Goal: Task Accomplishment & Management: Manage account settings

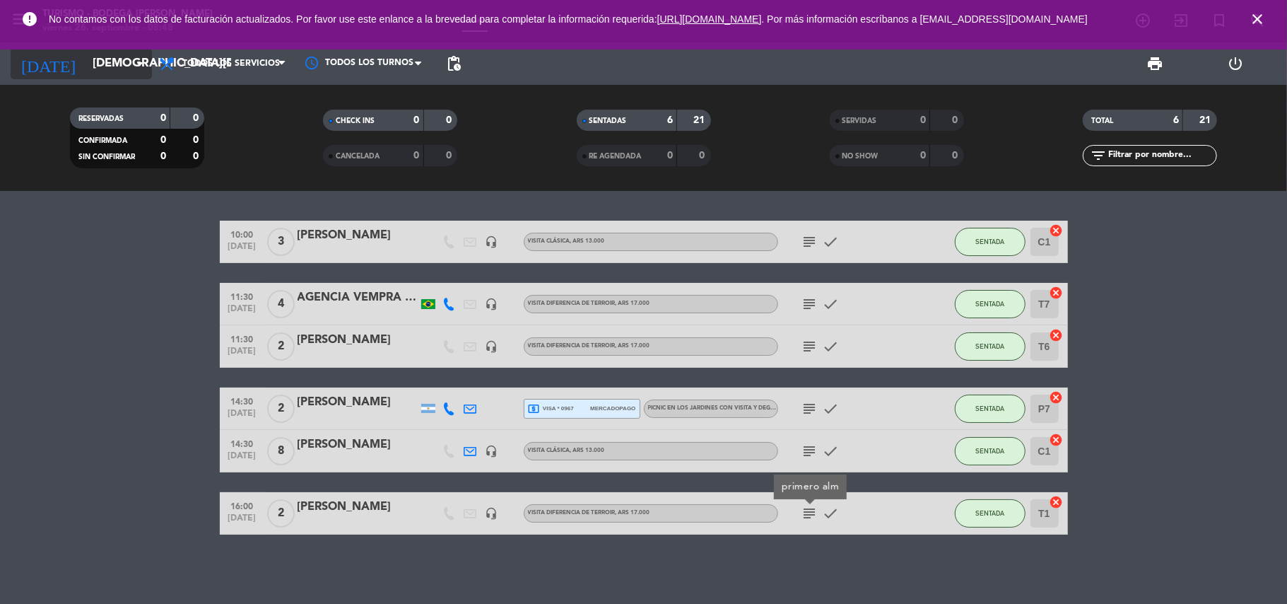
click at [86, 54] on input "[DEMOGRAPHIC_DATA][DATE]" at bounding box center [162, 64] width 153 height 28
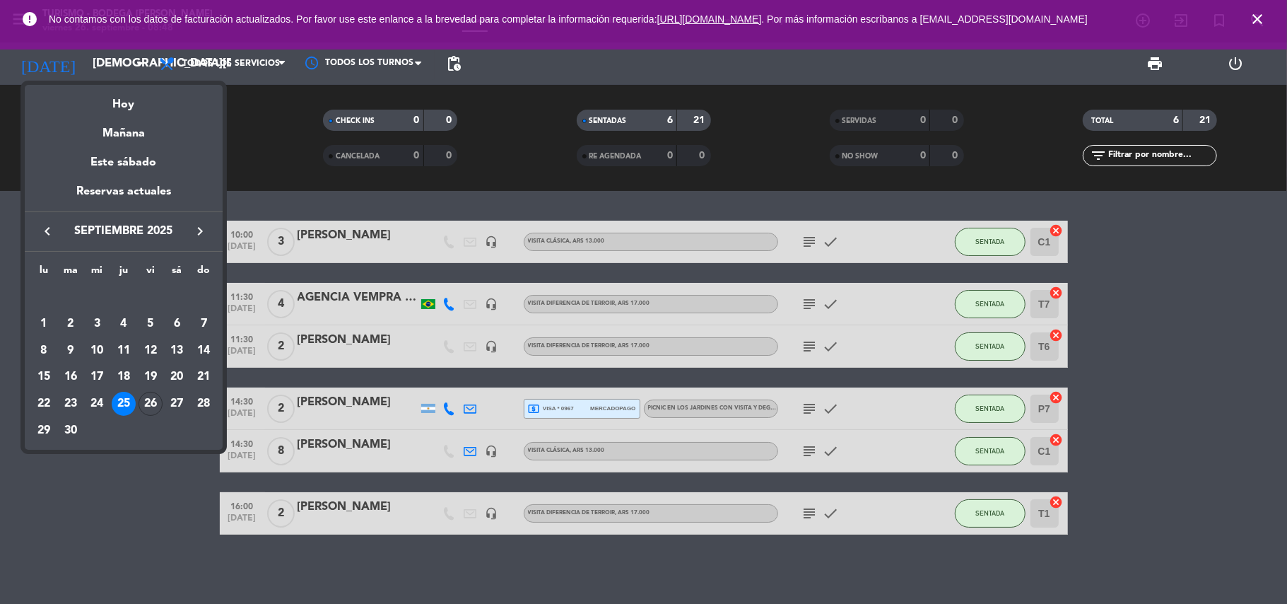
click at [146, 405] on div "26" at bounding box center [151, 404] width 24 height 24
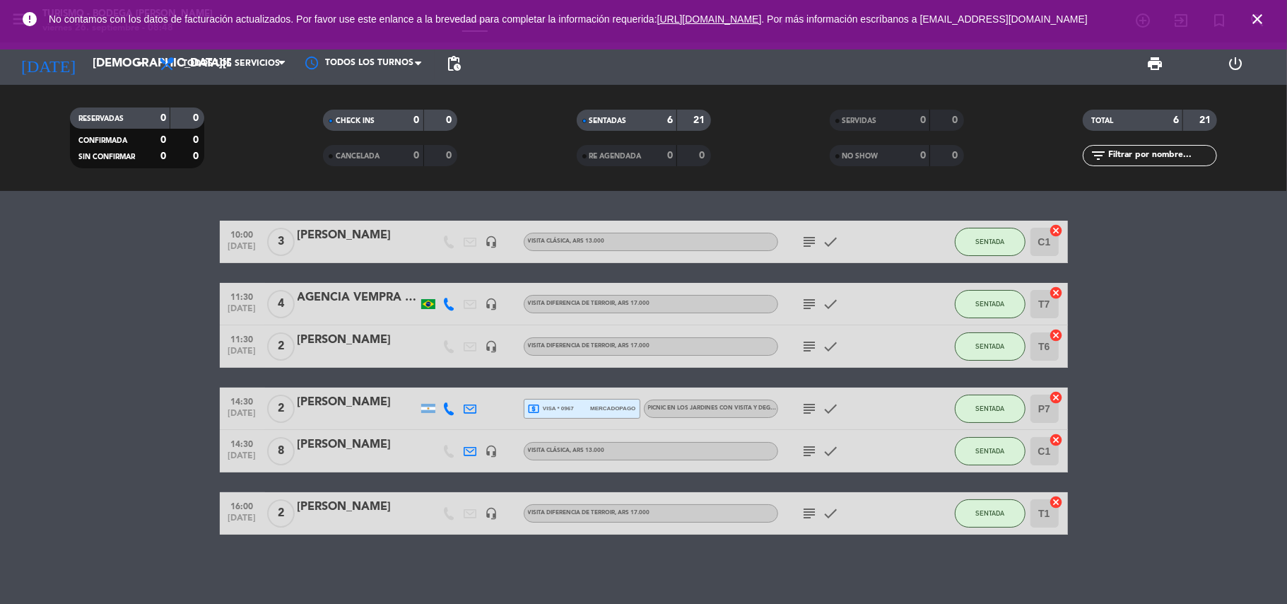
type input "[DATE]"
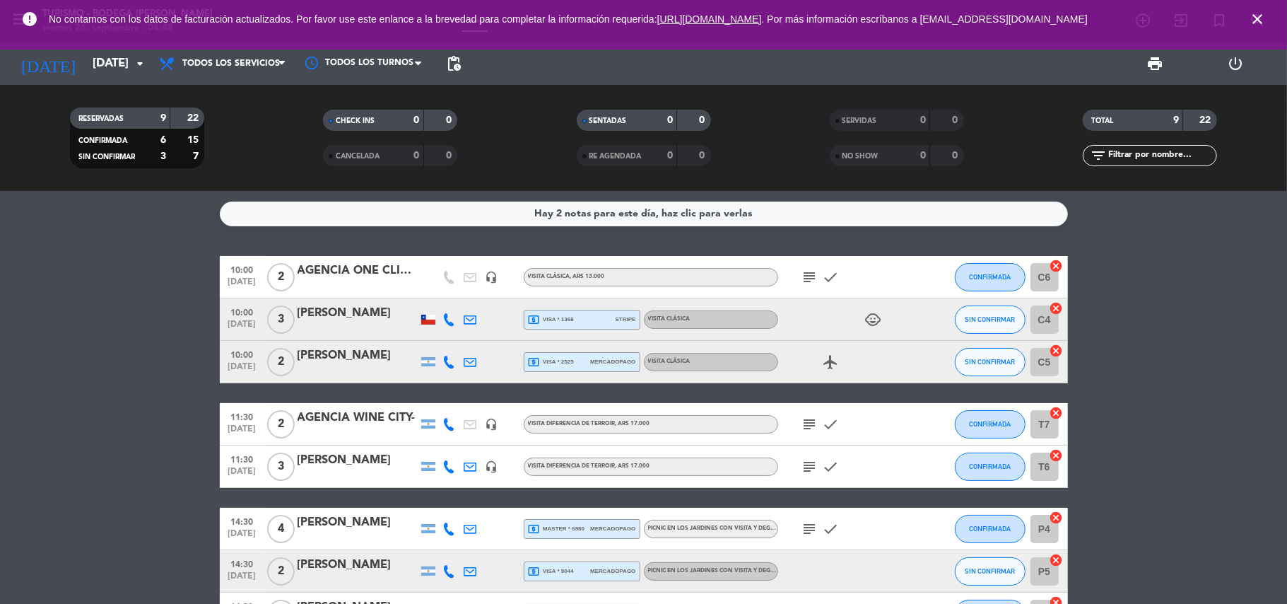
click at [567, 320] on span "local_atm visa * 1368" at bounding box center [551, 319] width 46 height 13
click at [1254, 20] on icon "close" at bounding box center [1257, 19] width 17 height 17
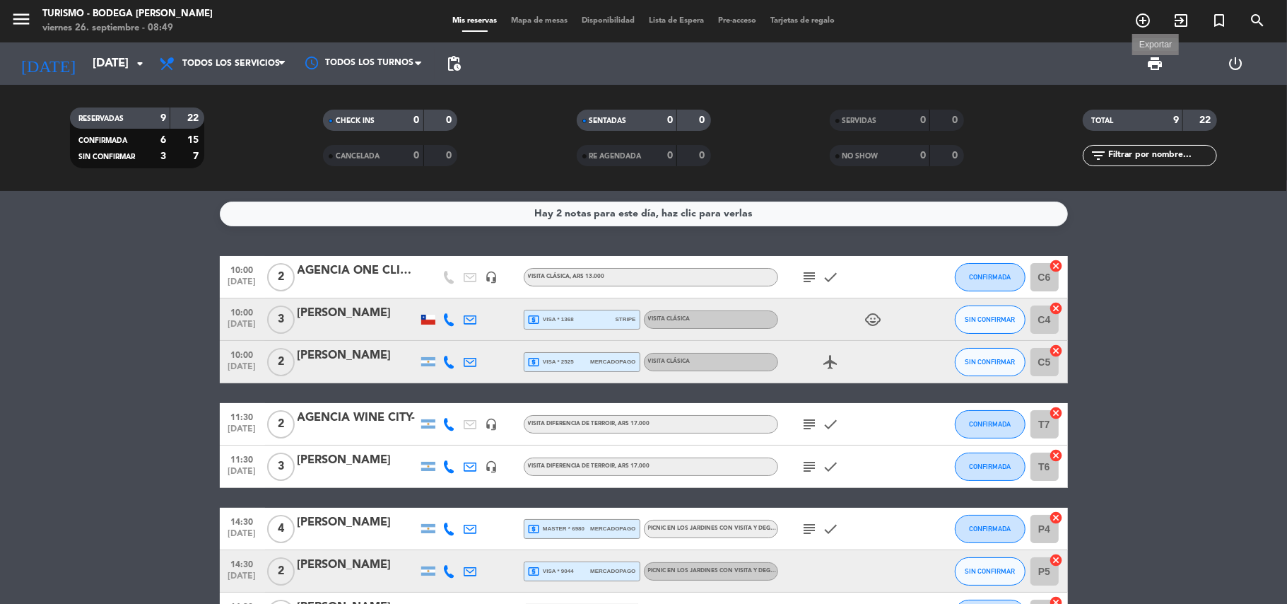
click at [1151, 62] on span "print" at bounding box center [1154, 63] width 17 height 17
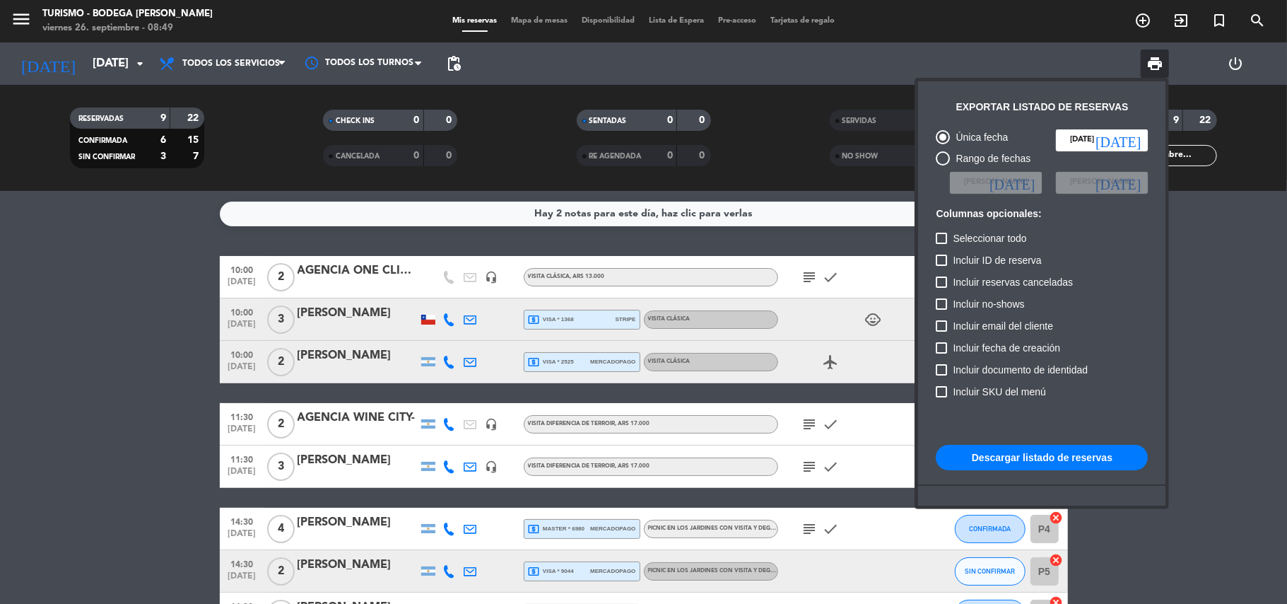
click at [1045, 456] on button "Descargar listado de reservas" at bounding box center [1042, 457] width 212 height 25
click at [136, 343] on div at bounding box center [643, 302] width 1287 height 604
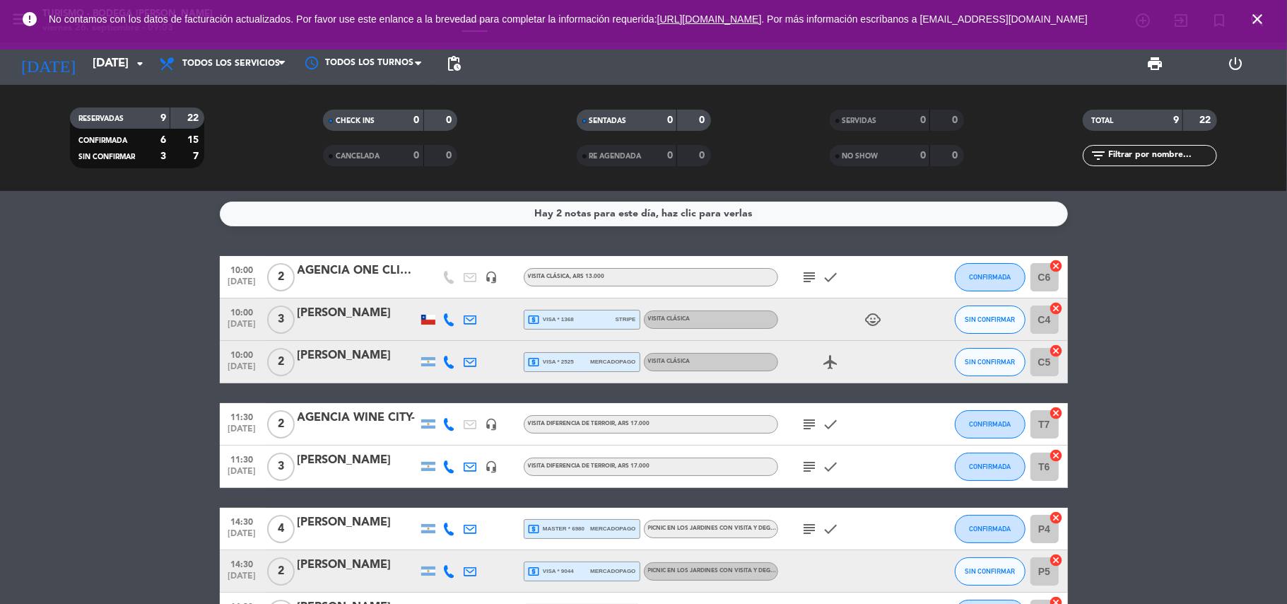
click at [1260, 18] on icon "close" at bounding box center [1257, 19] width 17 height 17
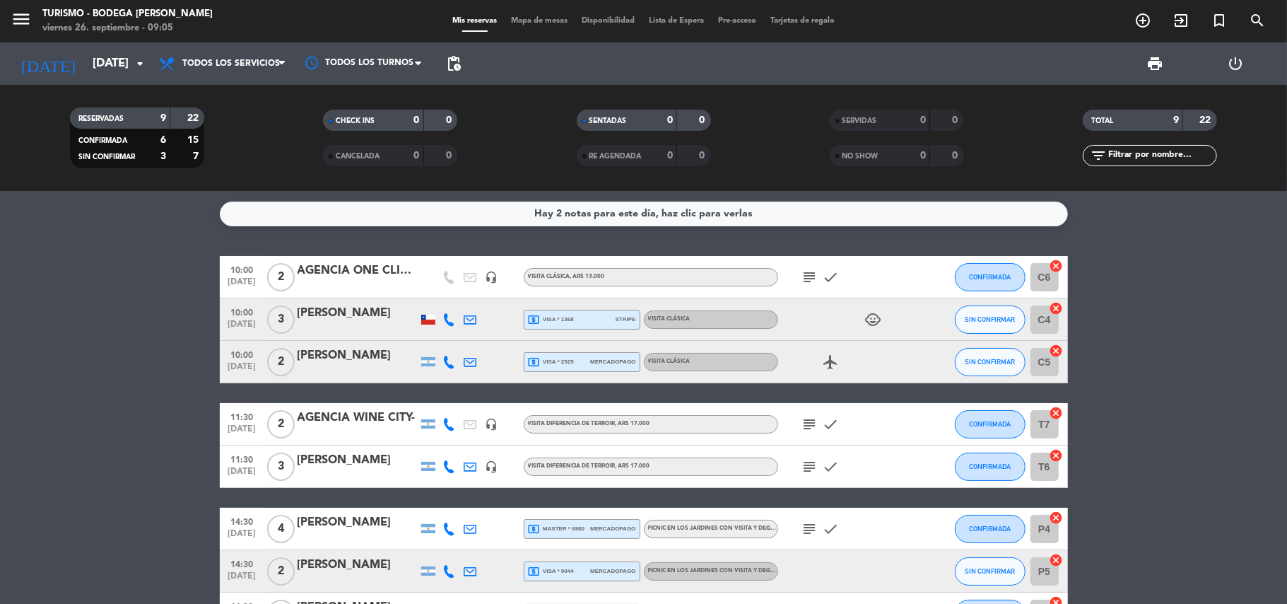
click at [577, 319] on div "local_atm visa * 1368 stripe" at bounding box center [582, 319] width 108 height 18
click at [348, 323] on div at bounding box center [358, 328] width 120 height 11
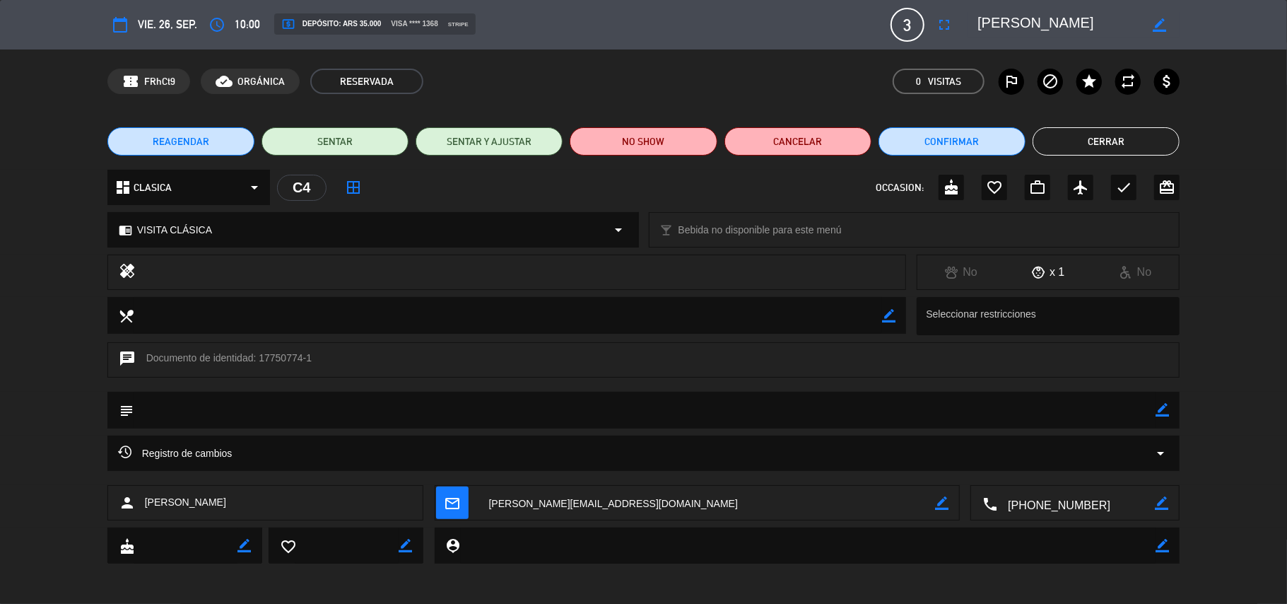
click at [1165, 416] on icon "border_color" at bounding box center [1162, 409] width 13 height 13
click at [1142, 413] on textarea at bounding box center [645, 410] width 1023 height 36
type textarea "p"
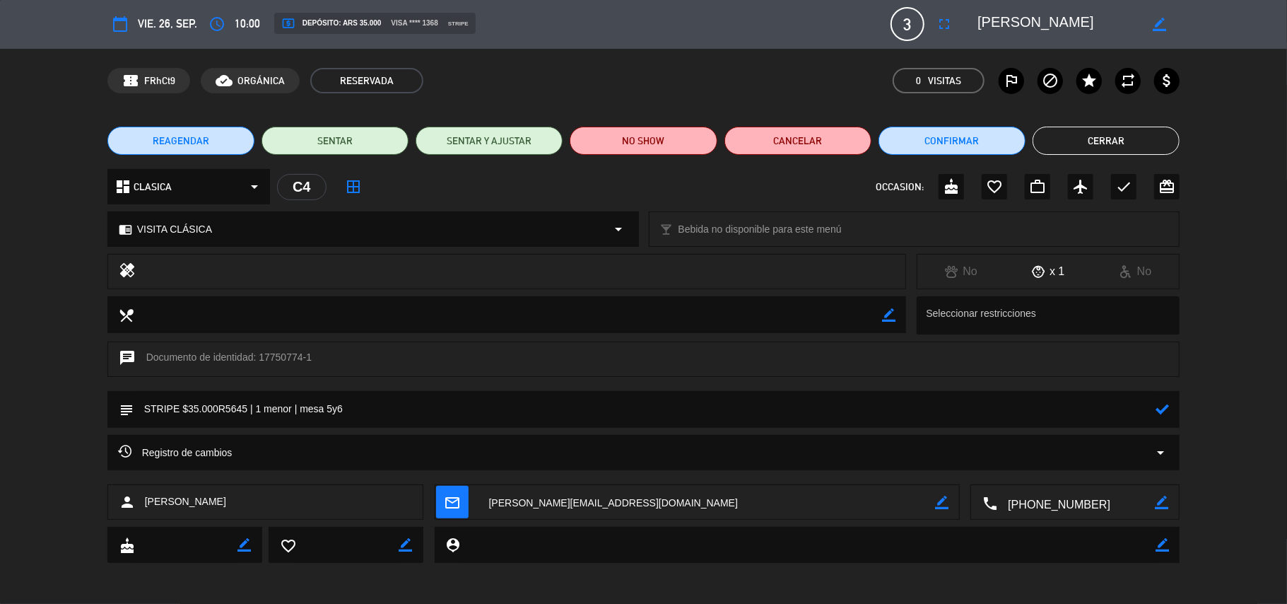
type textarea "STRIPE $35.000R5645 | 1 menor | mesa 5y6"
click at [1158, 408] on icon at bounding box center [1162, 408] width 13 height 13
click at [944, 141] on button "Confirmar" at bounding box center [952, 141] width 147 height 28
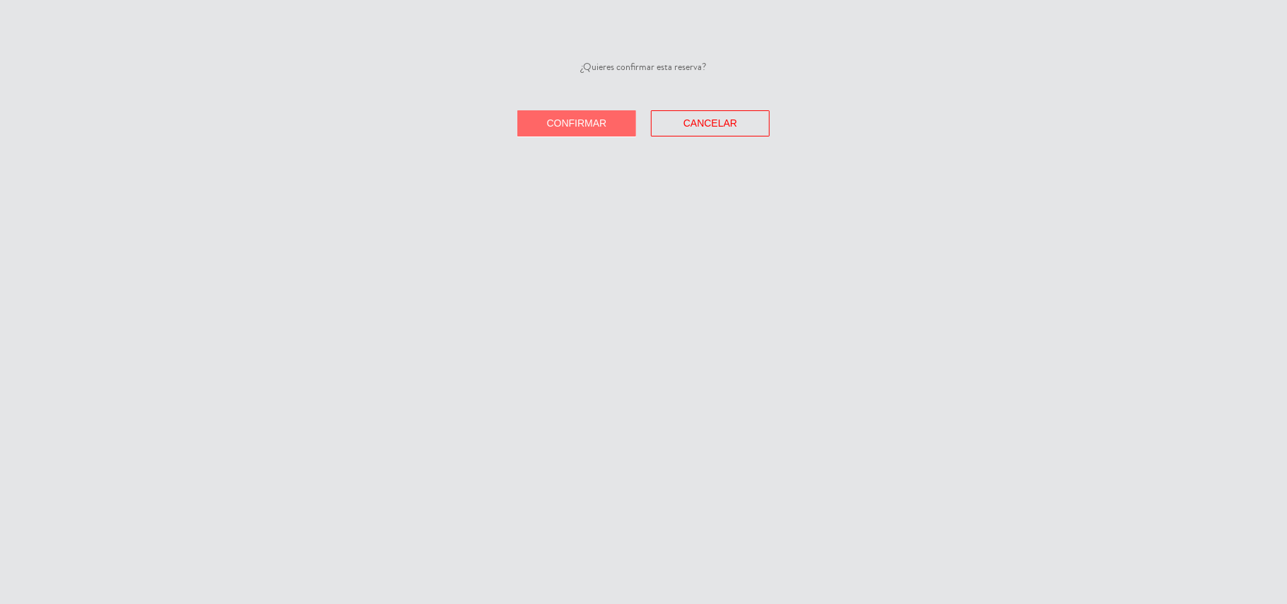
click at [623, 126] on button "Confirmar" at bounding box center [576, 123] width 119 height 26
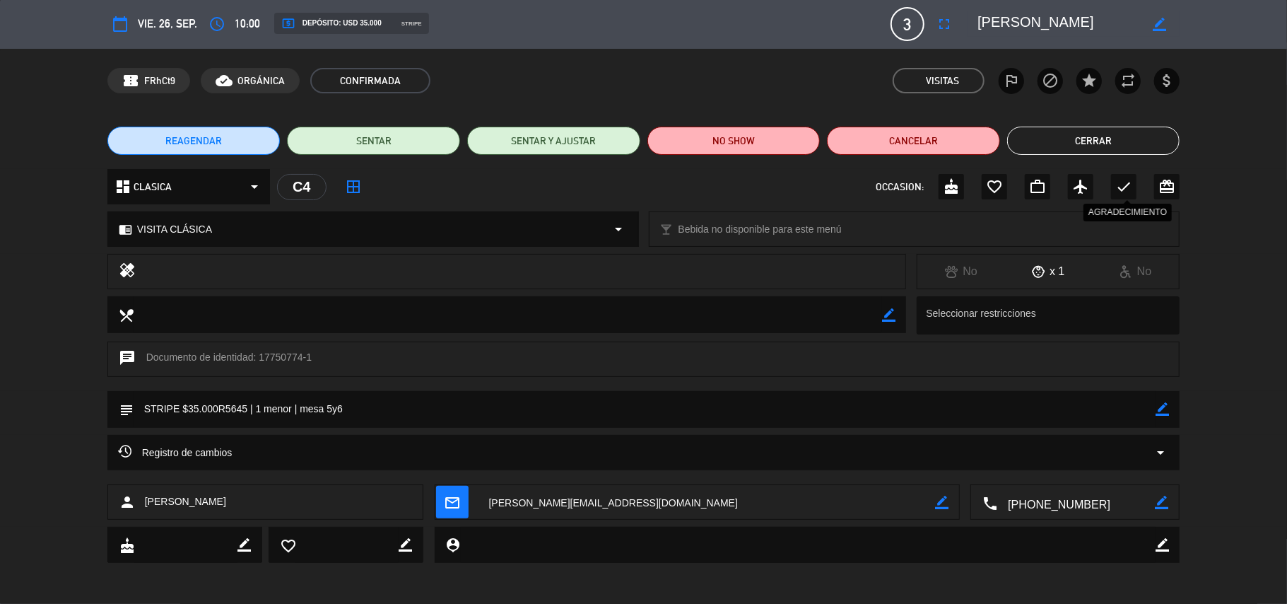
click at [1124, 184] on icon "check" at bounding box center [1123, 186] width 17 height 17
click at [1112, 143] on button "Cerrar" at bounding box center [1093, 141] width 173 height 28
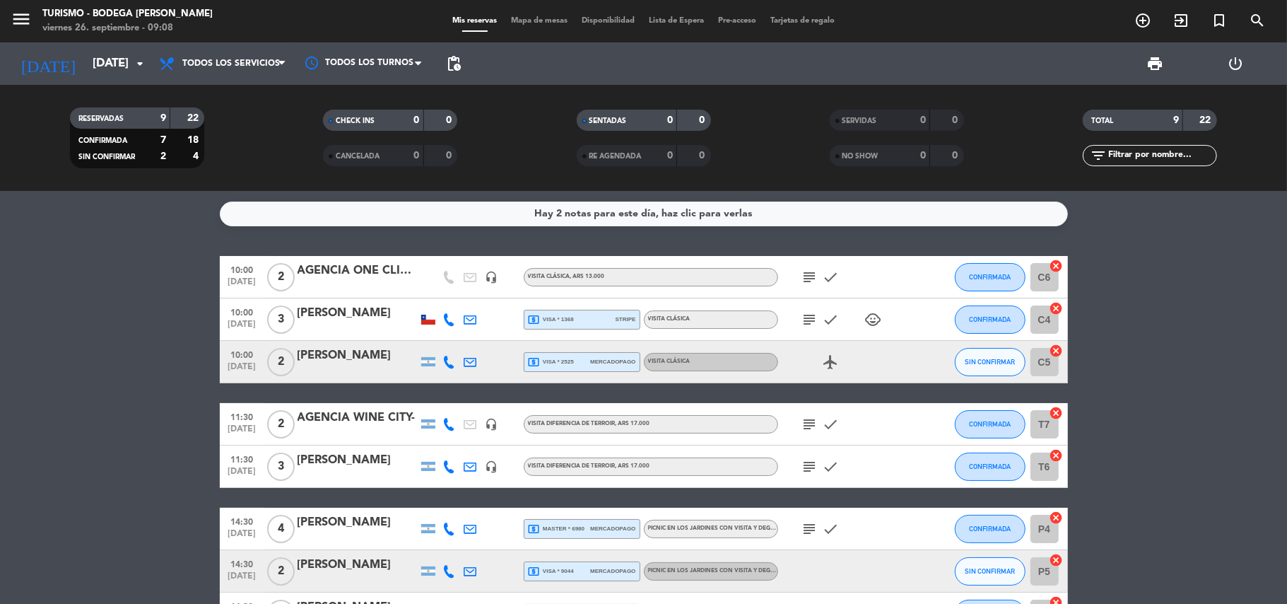
click at [592, 349] on div "10:00 [DATE] 2 [PERSON_NAME] local_atm visa * 2525 mercadopago VISITA CLÁSICA a…" at bounding box center [644, 362] width 848 height 42
click at [592, 365] on span "mercadopago" at bounding box center [612, 361] width 45 height 9
click at [374, 360] on div "[PERSON_NAME]" at bounding box center [358, 355] width 120 height 18
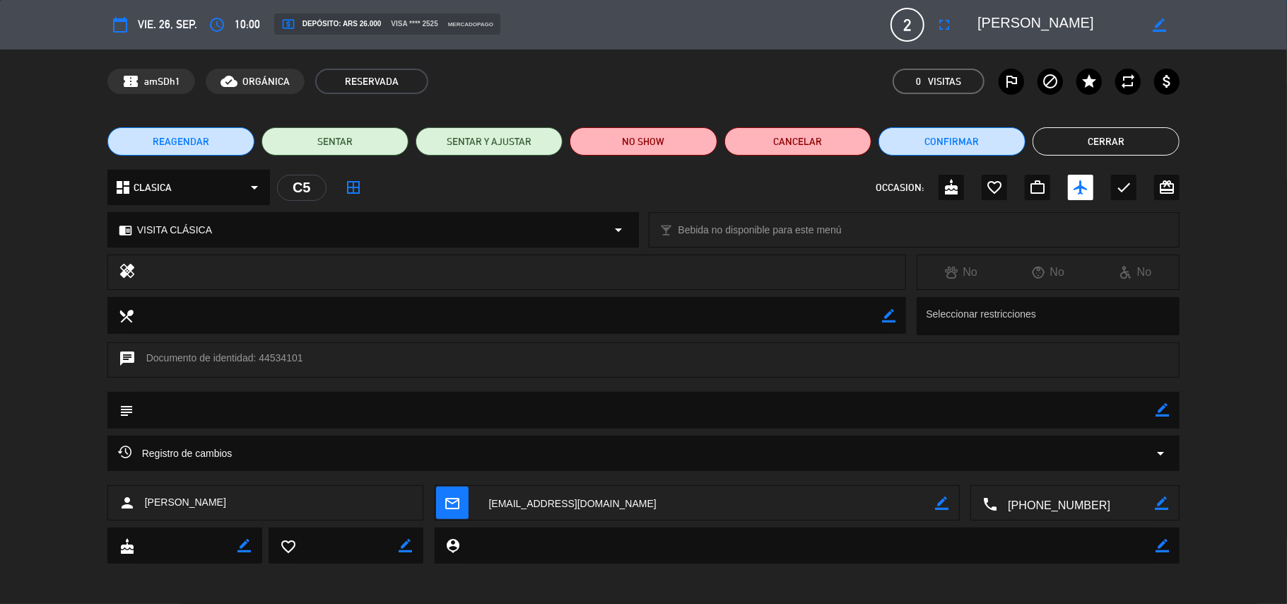
click at [1163, 413] on icon "border_color" at bounding box center [1162, 409] width 13 height 13
click at [1140, 413] on textarea at bounding box center [645, 410] width 1023 height 36
type textarea "PAGADO $26.000 | MESA 2"
click at [1163, 406] on icon at bounding box center [1162, 409] width 13 height 13
click at [1100, 147] on button "Cerrar" at bounding box center [1106, 141] width 147 height 28
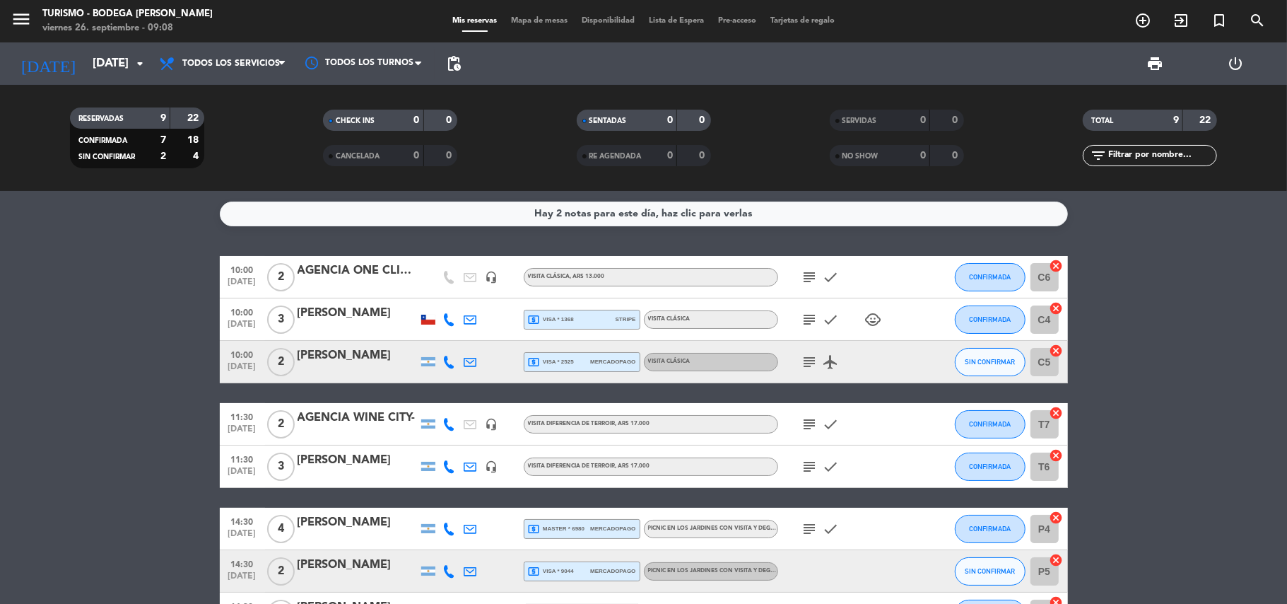
click at [363, 281] on div at bounding box center [358, 286] width 120 height 11
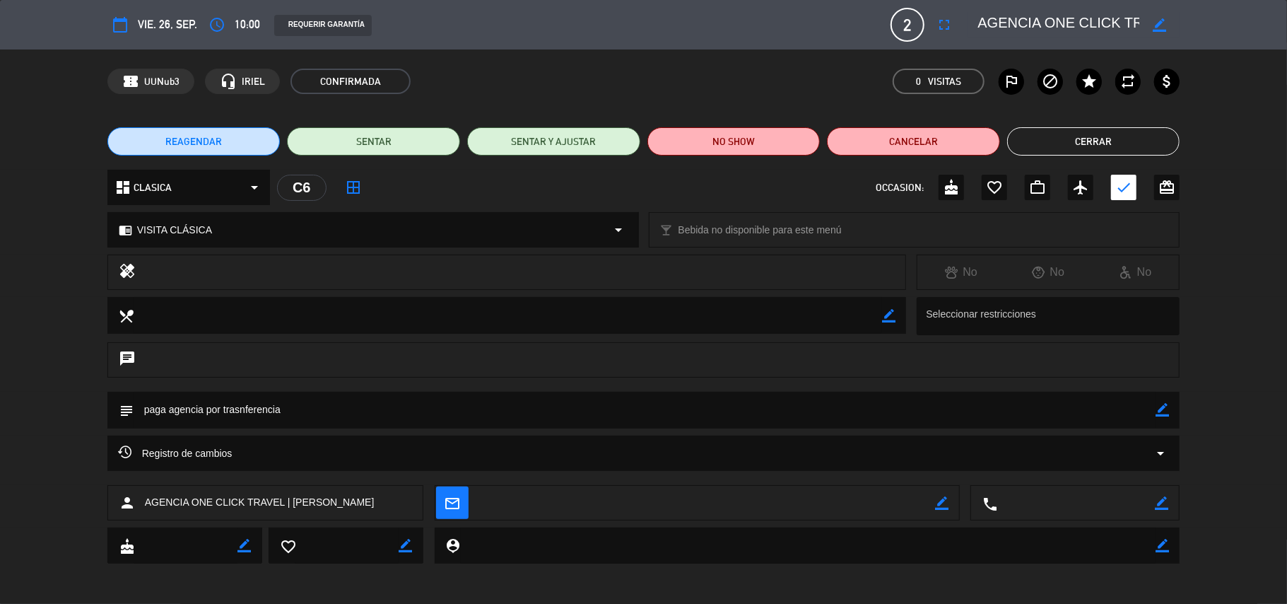
drag, startPoint x: 1163, startPoint y: 413, endPoint x: 875, endPoint y: 425, distance: 287.9
click at [1161, 413] on icon "border_color" at bounding box center [1162, 409] width 13 height 13
type textarea "paga agencia por trasnferencia | MESA 3"
click at [1165, 416] on div at bounding box center [1162, 410] width 13 height 37
click at [1163, 408] on icon at bounding box center [1162, 409] width 13 height 13
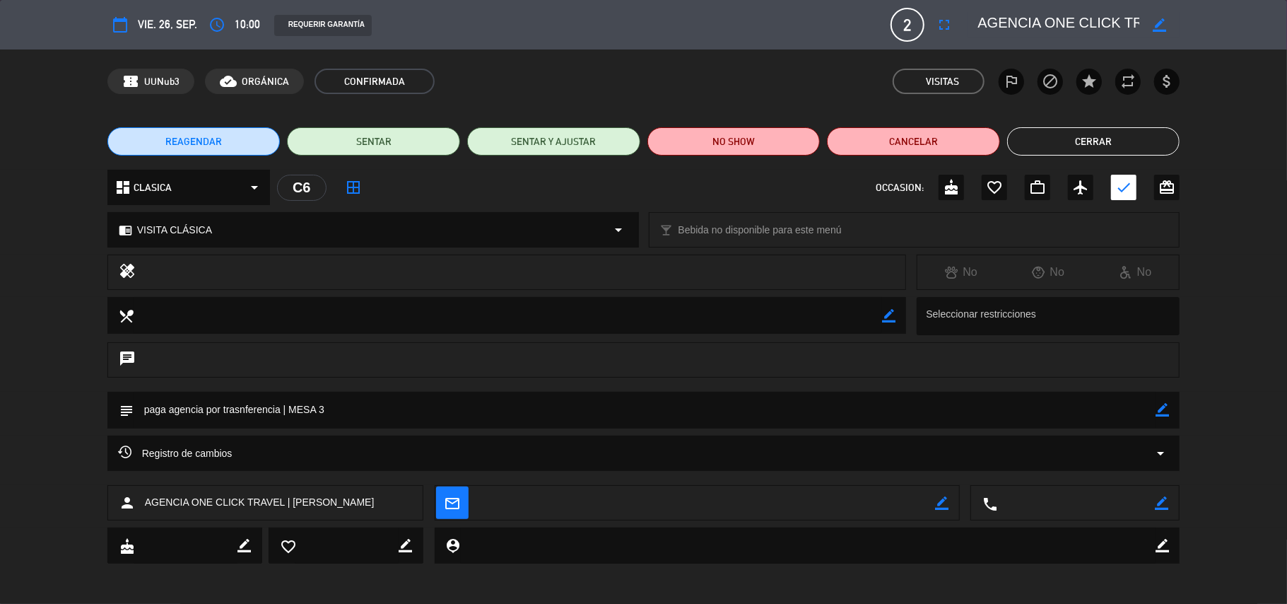
click at [1114, 136] on button "Cerrar" at bounding box center [1093, 141] width 173 height 28
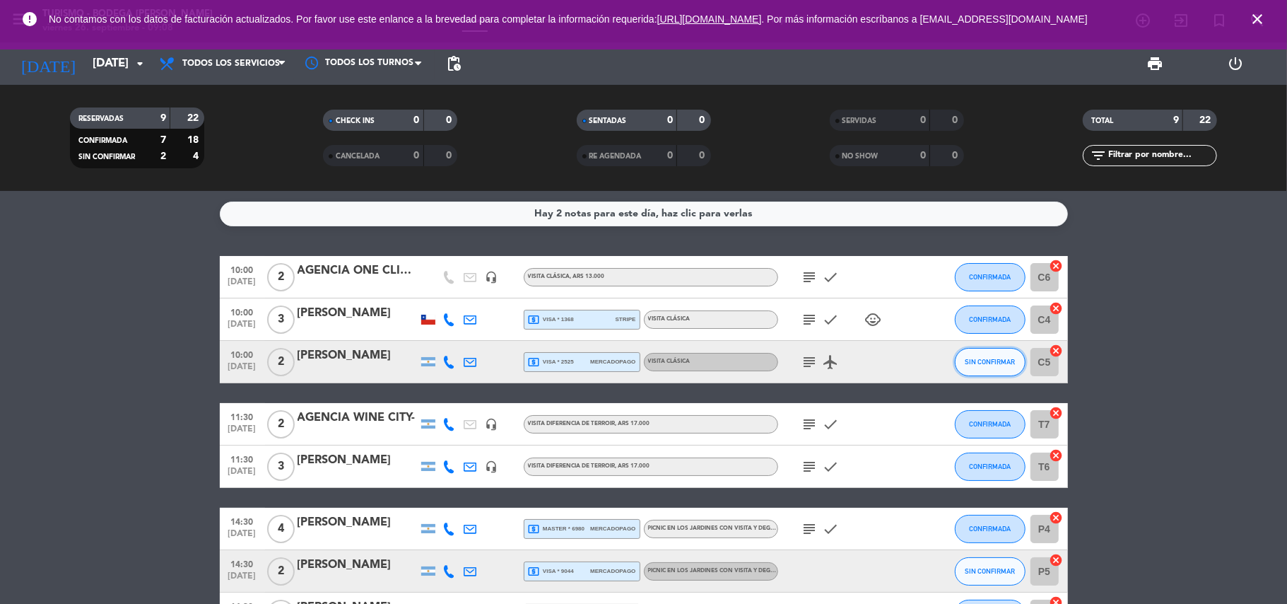
click at [1011, 365] on span "SIN CONFIRMAR" at bounding box center [990, 362] width 50 height 8
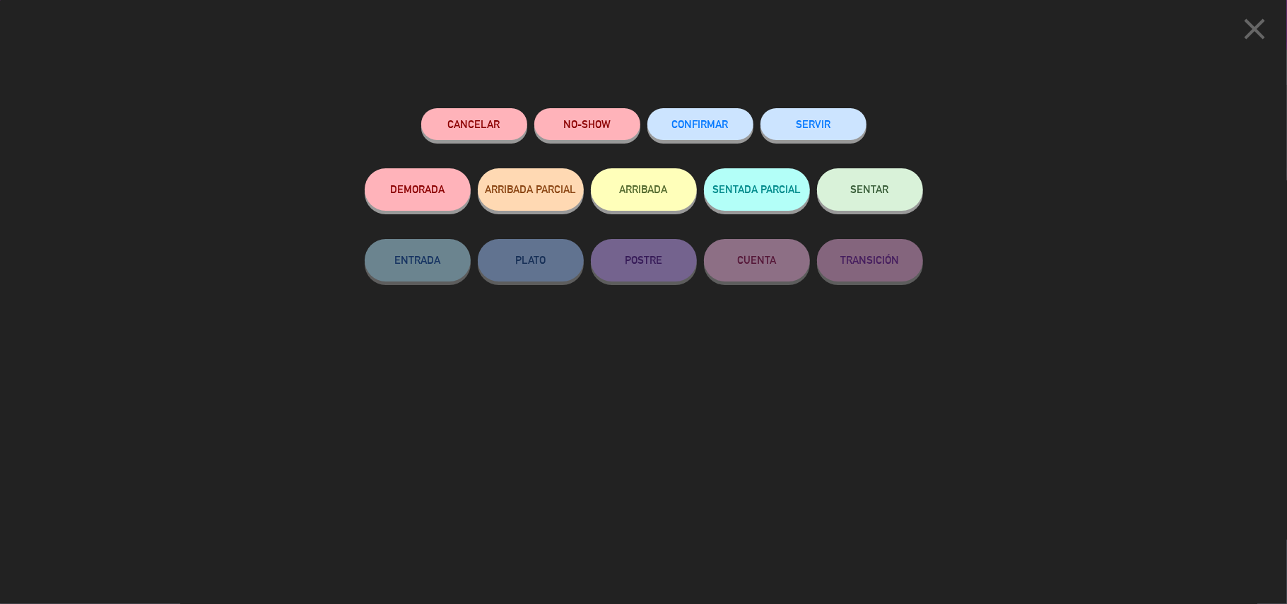
click at [695, 134] on button "CONFIRMAR" at bounding box center [700, 124] width 106 height 32
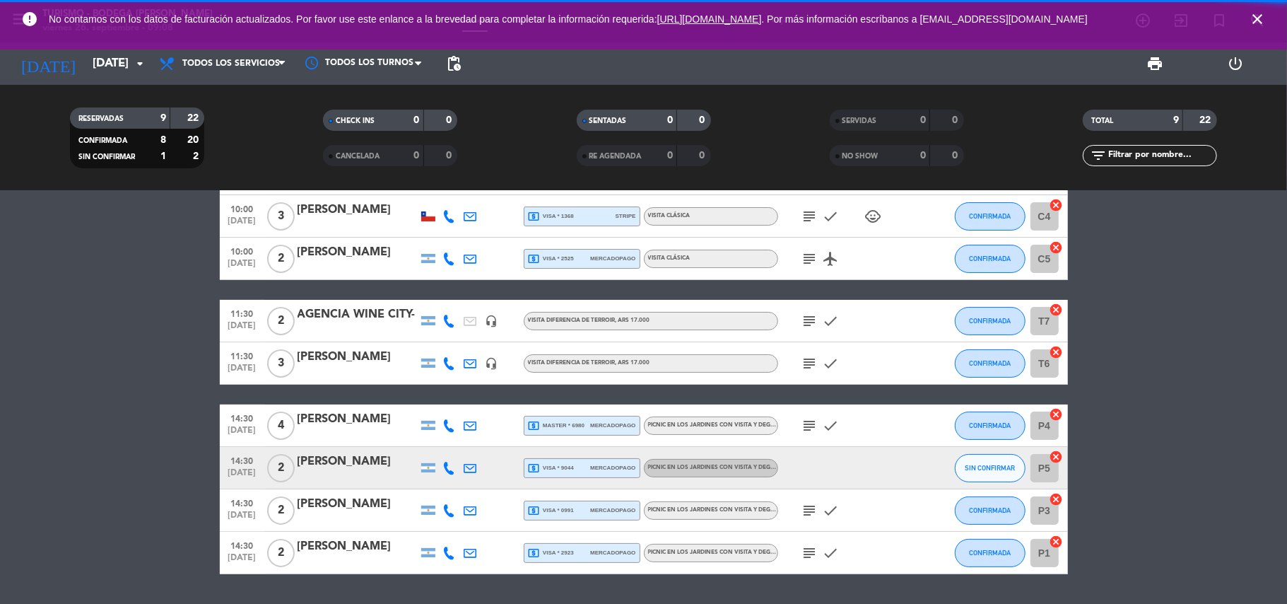
scroll to position [143, 0]
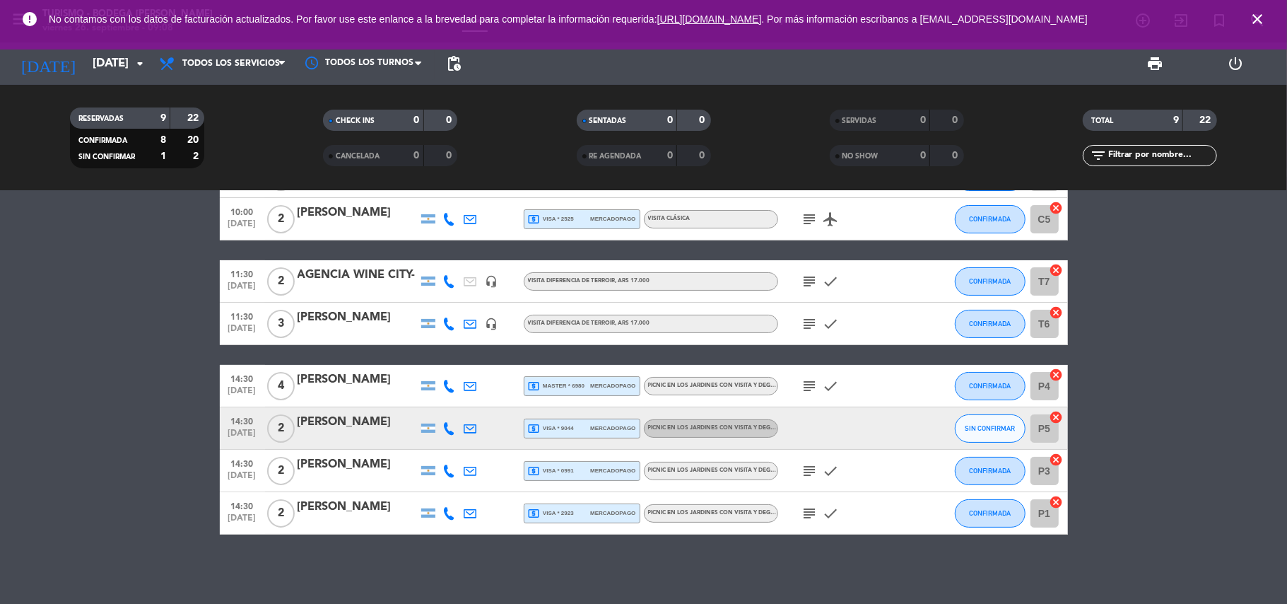
click at [570, 423] on span "local_atm visa * 9044" at bounding box center [551, 428] width 46 height 13
click at [617, 215] on span "mercadopago" at bounding box center [612, 218] width 45 height 9
click at [372, 216] on div "[PERSON_NAME]" at bounding box center [358, 213] width 120 height 18
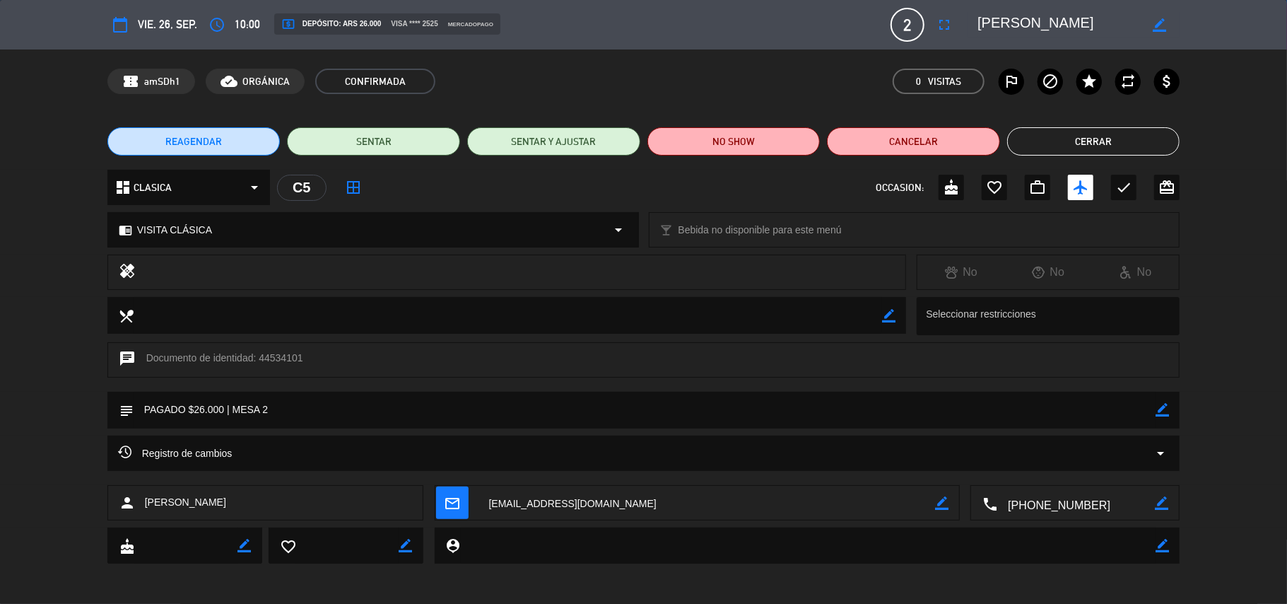
drag, startPoint x: 1163, startPoint y: 410, endPoint x: 1069, endPoint y: 410, distance: 94.7
click at [1161, 410] on icon "border_color" at bounding box center [1162, 409] width 13 height 13
click at [221, 406] on textarea at bounding box center [645, 410] width 1023 height 36
click at [227, 406] on textarea at bounding box center [645, 410] width 1023 height 36
type textarea "PAGADO $26.000R5646 | MESA 2"
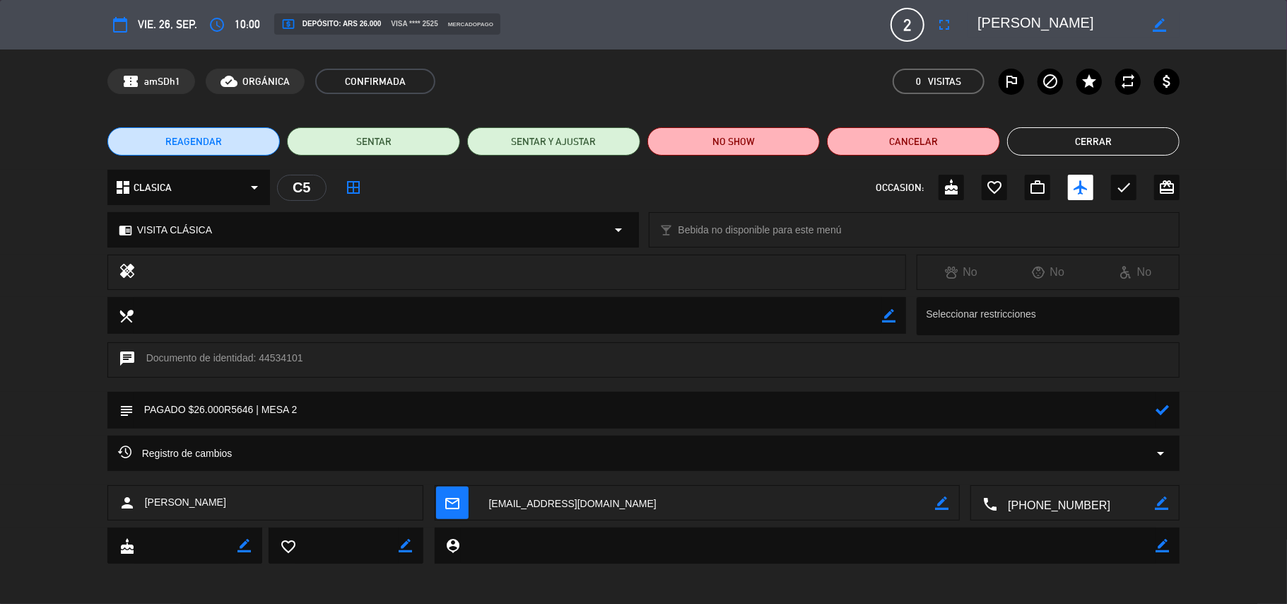
click at [1159, 411] on icon at bounding box center [1162, 409] width 13 height 13
click at [1124, 196] on div "check" at bounding box center [1123, 187] width 25 height 25
click at [1072, 136] on button "Cerrar" at bounding box center [1093, 141] width 173 height 28
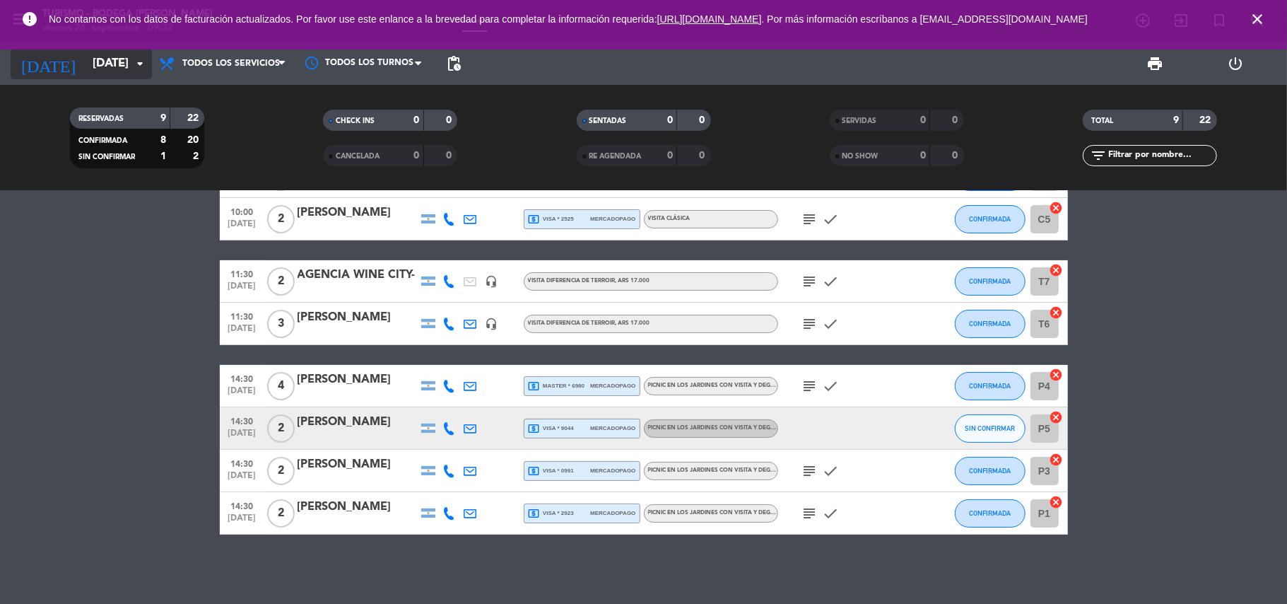
click at [95, 72] on input "[DATE]" at bounding box center [162, 64] width 153 height 28
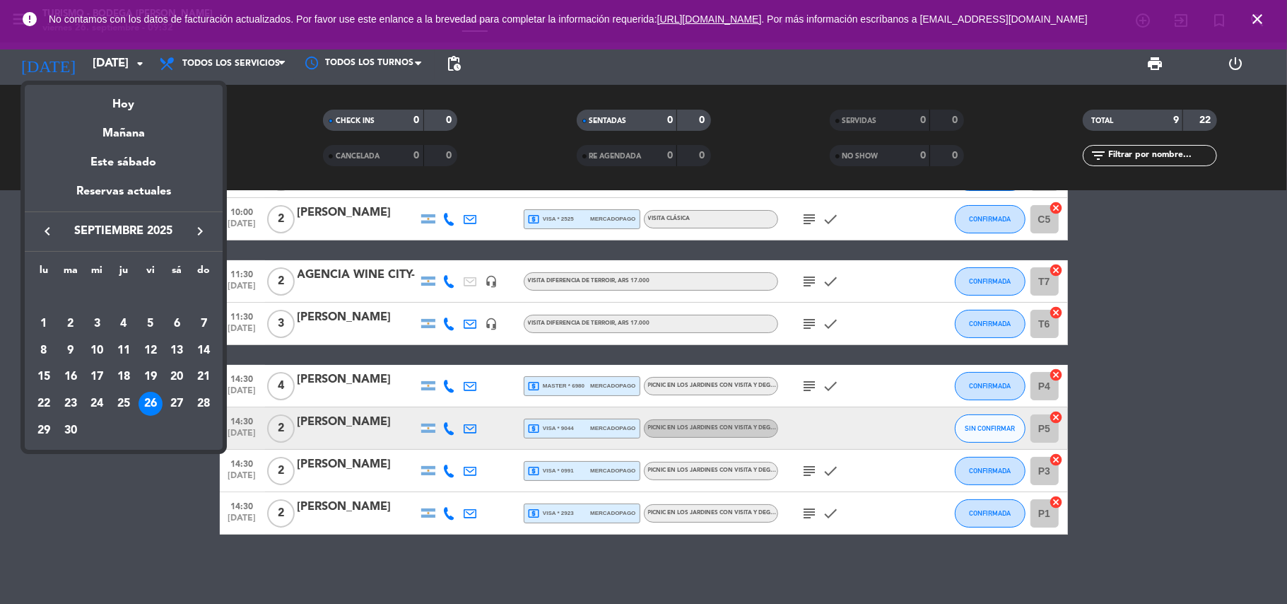
click at [151, 489] on div at bounding box center [643, 302] width 1287 height 604
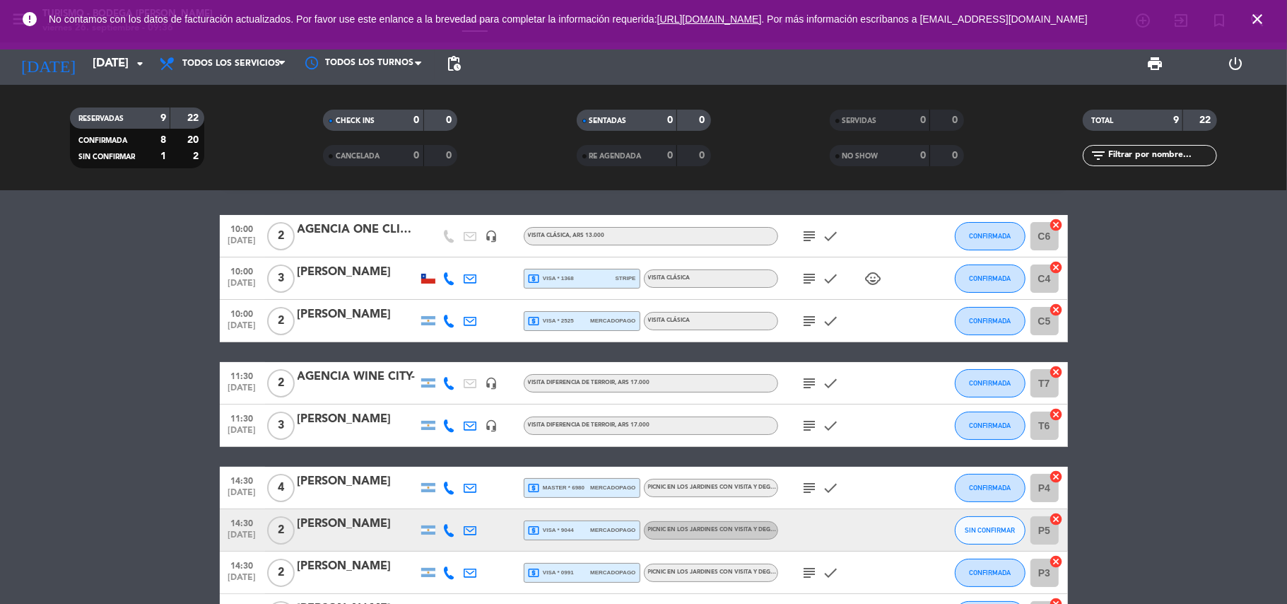
scroll to position [0, 0]
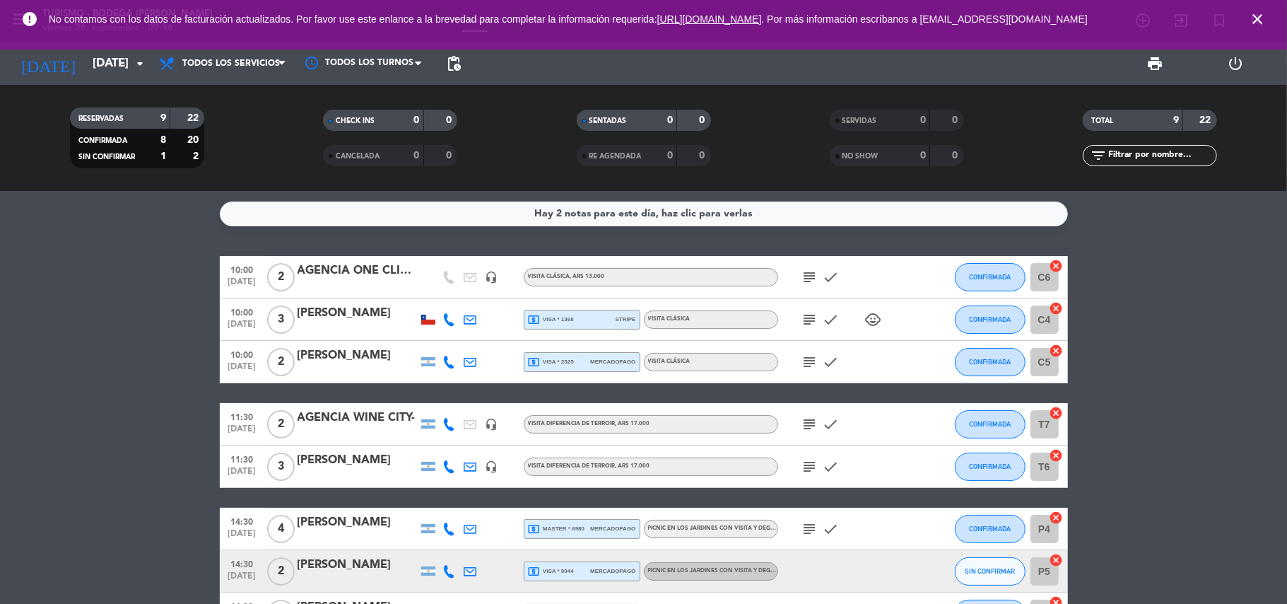
click at [810, 315] on icon "subject" at bounding box center [810, 319] width 17 height 17
click at [1192, 300] on bookings-row "10:00 [DATE] 2 AGENCIA ONE CLICK TRAVEL | [PERSON_NAME] headset_mic VISITA CLÁS…" at bounding box center [643, 466] width 1287 height 421
click at [601, 218] on div "Hay 2 notas para este día, haz clic para verlas" at bounding box center [644, 214] width 218 height 16
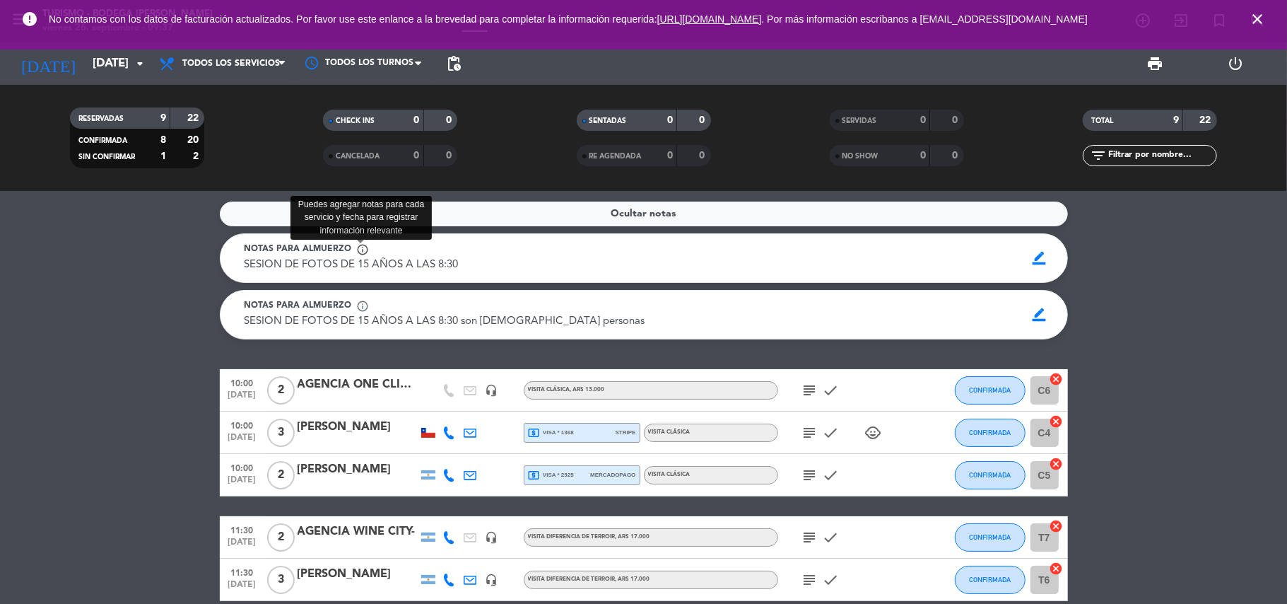
click at [359, 253] on span "info_outline" at bounding box center [363, 249] width 13 height 13
click at [359, 246] on span "info_outline" at bounding box center [363, 249] width 13 height 13
click at [662, 213] on span "Ocultar notas" at bounding box center [643, 214] width 65 height 16
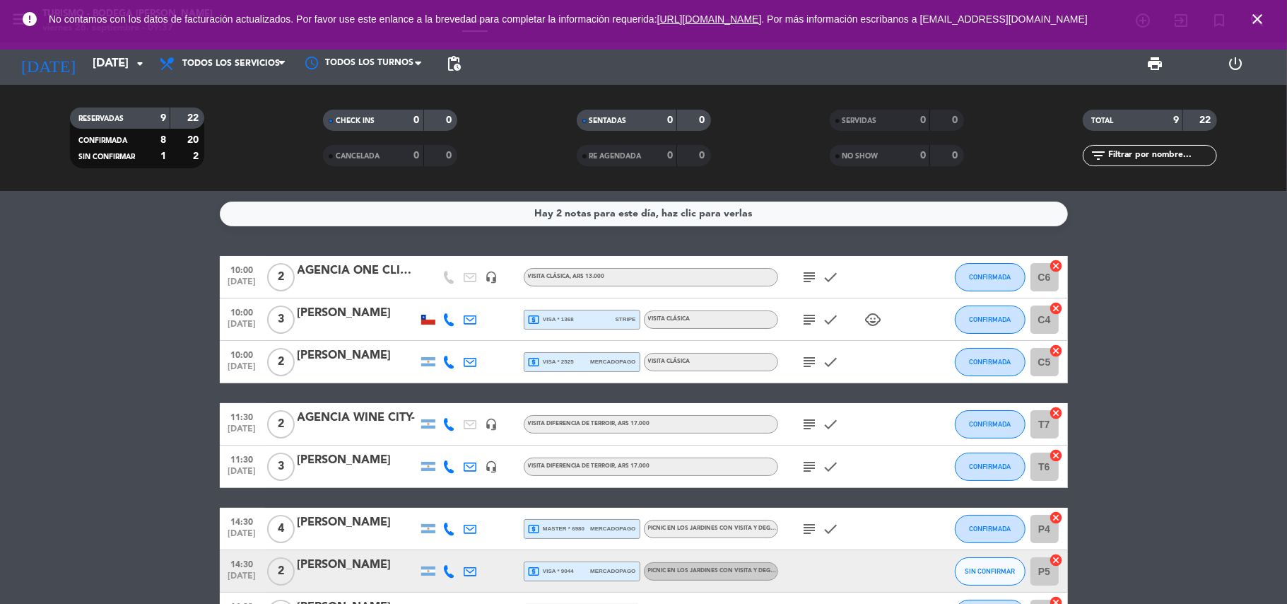
click at [1257, 14] on icon "close" at bounding box center [1257, 19] width 17 height 17
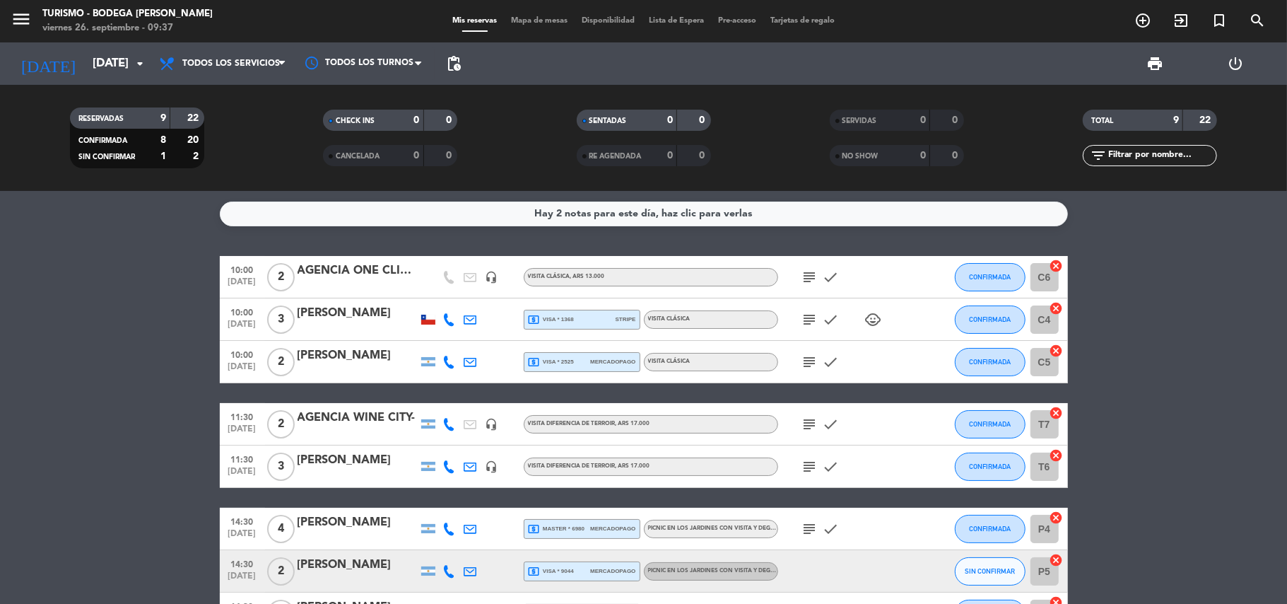
click at [869, 317] on icon "child_care" at bounding box center [873, 319] width 17 height 17
click at [1156, 319] on bookings-row "10:00 [DATE] 2 AGENCIA ONE CLICK TRAVEL | [PERSON_NAME] headset_mic VISITA CLÁS…" at bounding box center [643, 466] width 1287 height 421
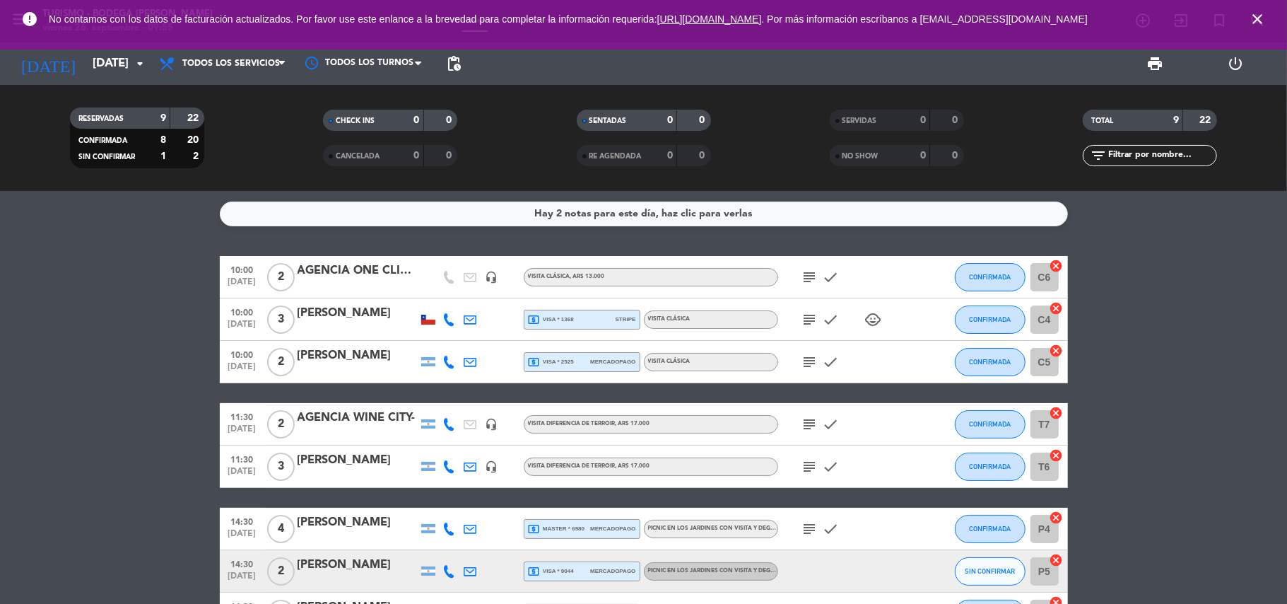
click at [813, 266] on div "subject check" at bounding box center [841, 277] width 127 height 42
click at [815, 270] on icon "subject" at bounding box center [810, 277] width 17 height 17
click at [982, 278] on span "CONFIRMADA" at bounding box center [990, 277] width 42 height 8
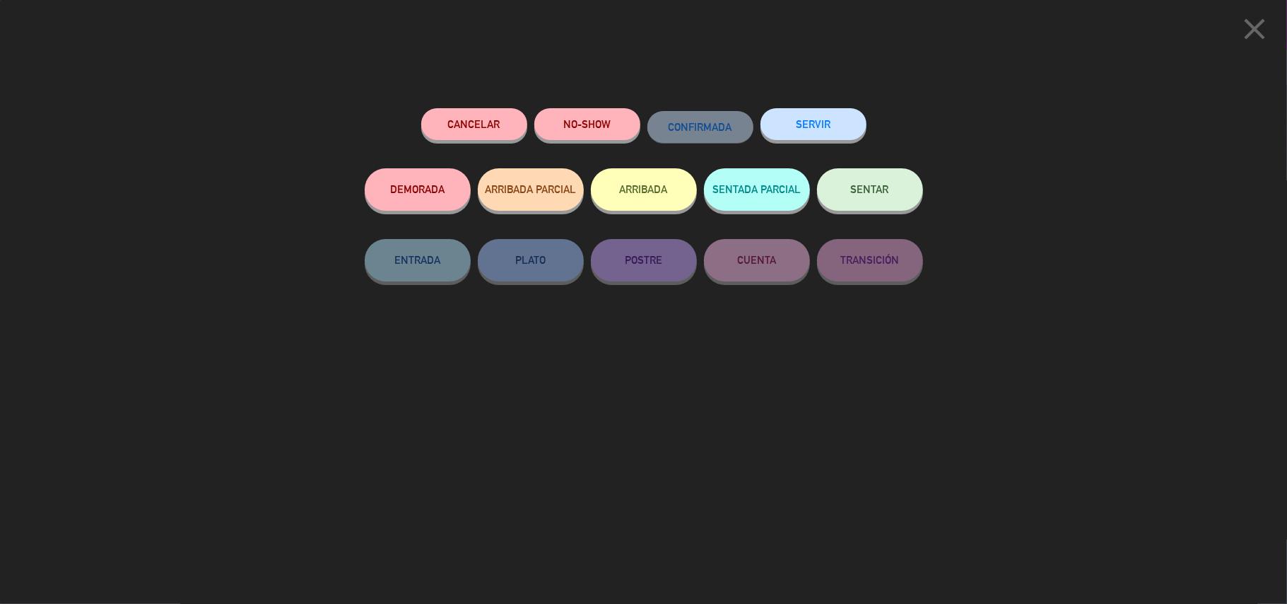
click at [868, 187] on span "SENTAR" at bounding box center [870, 189] width 38 height 12
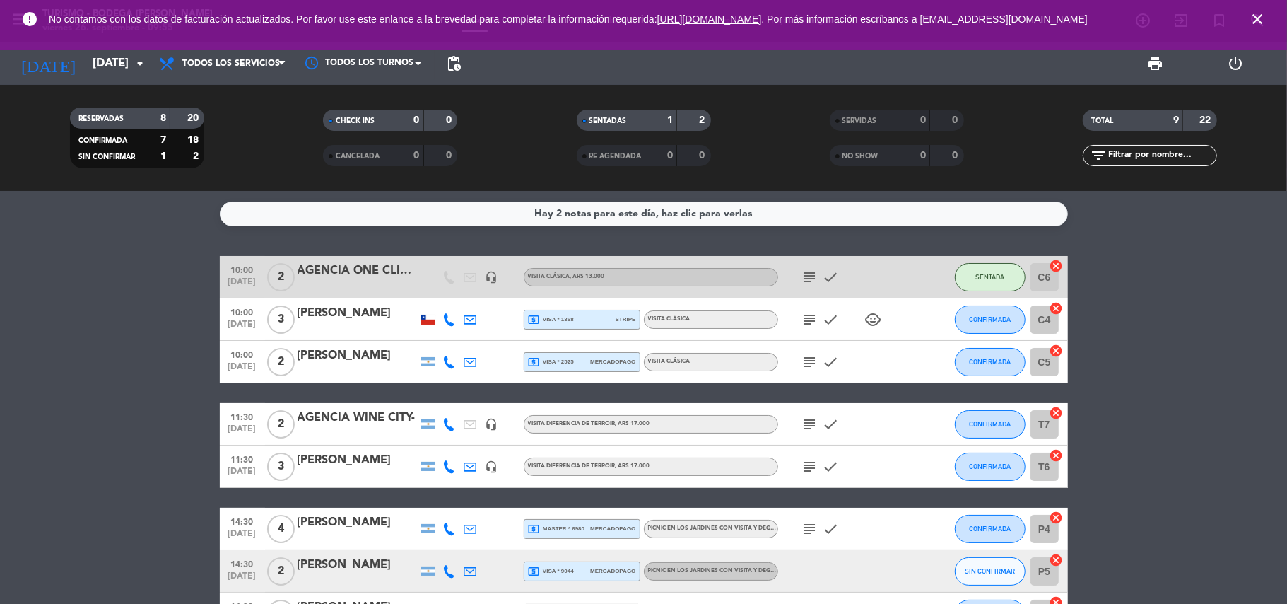
click at [806, 281] on icon "subject" at bounding box center [810, 277] width 17 height 17
click at [1211, 293] on bookings-row "10:00 [DATE] 2 AGENCIA ONE CLICK TRAVEL | [PERSON_NAME] headset_mic VISITA CLÁS…" at bounding box center [643, 466] width 1287 height 421
